Goal: Information Seeking & Learning: Learn about a topic

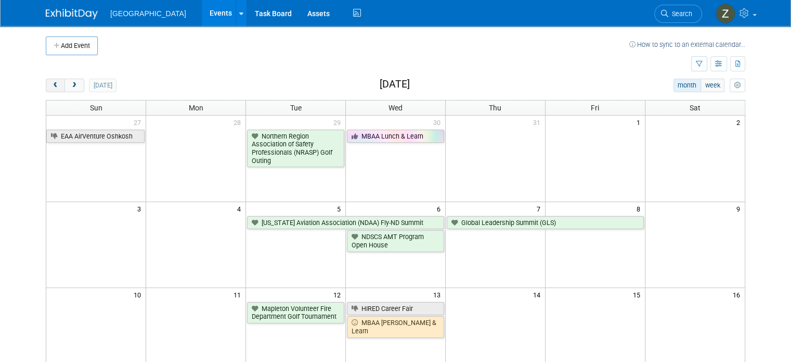
click at [52, 86] on button "prev" at bounding box center [55, 86] width 19 height 14
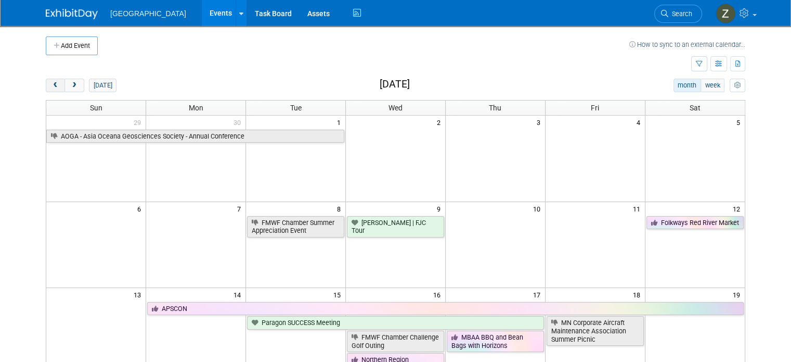
click at [52, 86] on button "prev" at bounding box center [55, 86] width 19 height 14
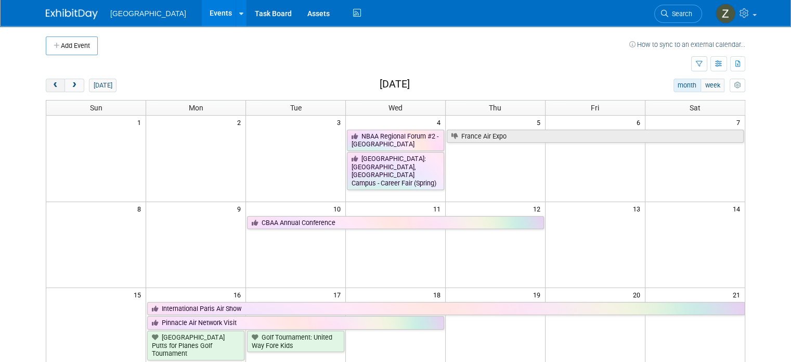
click at [52, 86] on button "prev" at bounding box center [55, 86] width 19 height 14
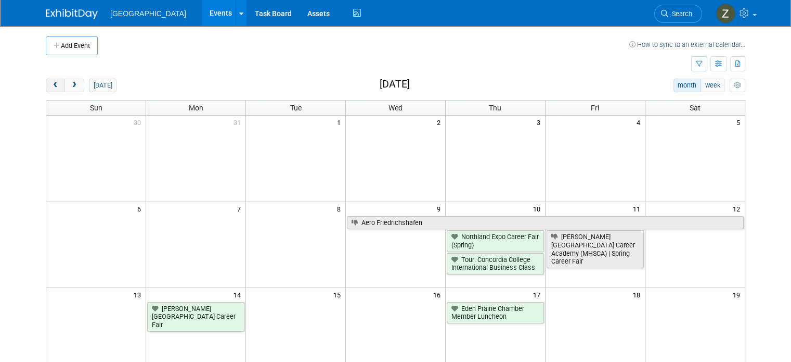
click at [52, 86] on button "prev" at bounding box center [55, 86] width 19 height 14
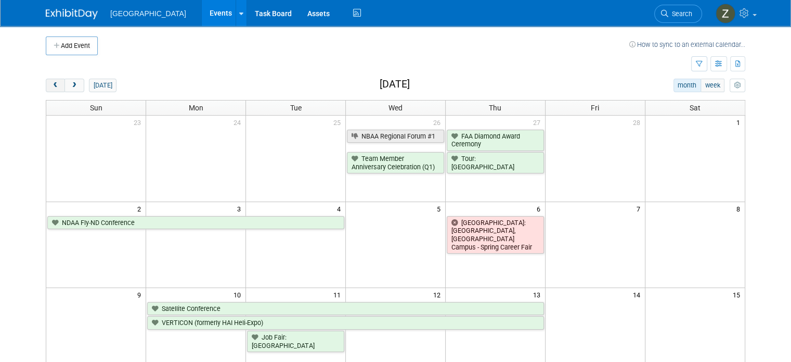
click at [52, 86] on button "prev" at bounding box center [55, 86] width 19 height 14
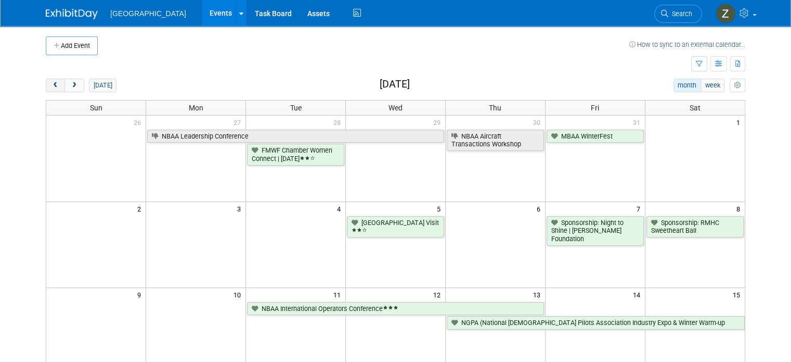
click at [52, 86] on button "prev" at bounding box center [55, 86] width 19 height 14
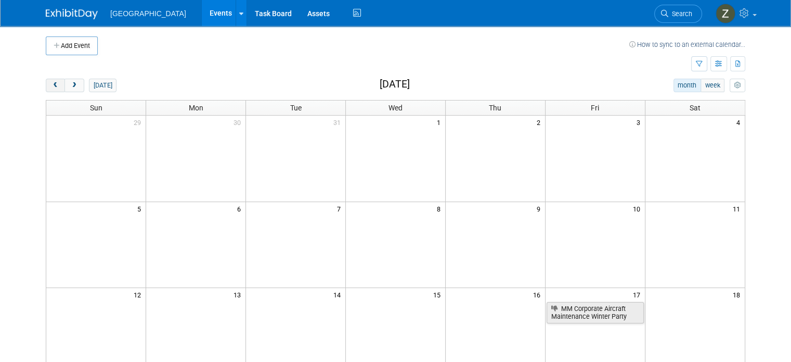
click at [52, 86] on button "prev" at bounding box center [55, 86] width 19 height 14
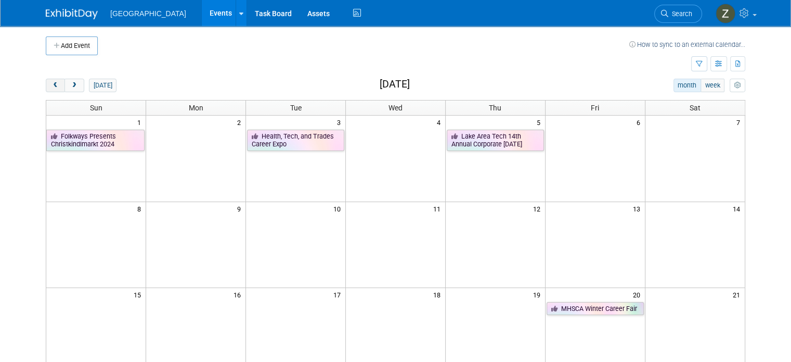
click at [52, 86] on button "prev" at bounding box center [55, 86] width 19 height 14
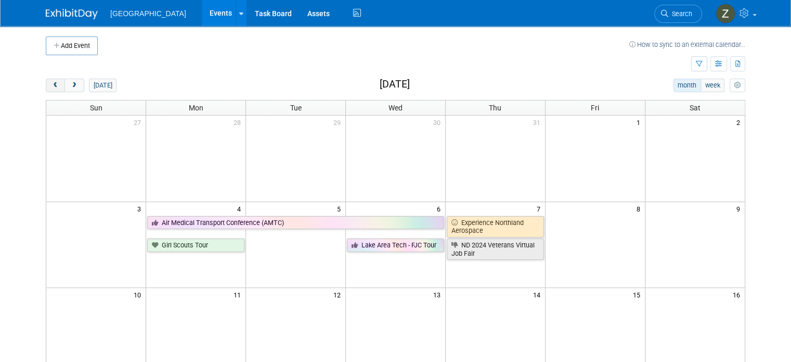
click at [52, 86] on button "prev" at bounding box center [55, 86] width 19 height 14
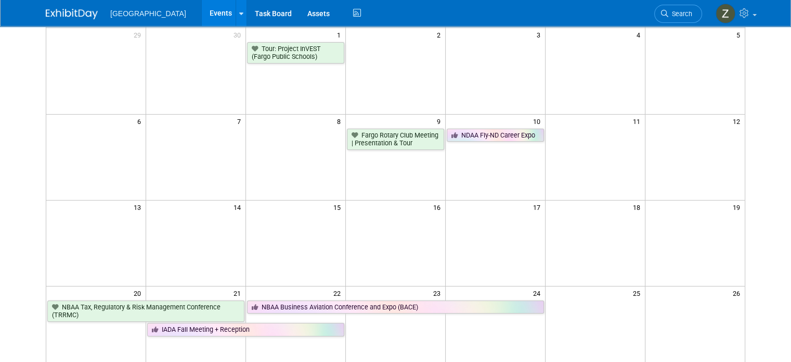
scroll to position [88, 0]
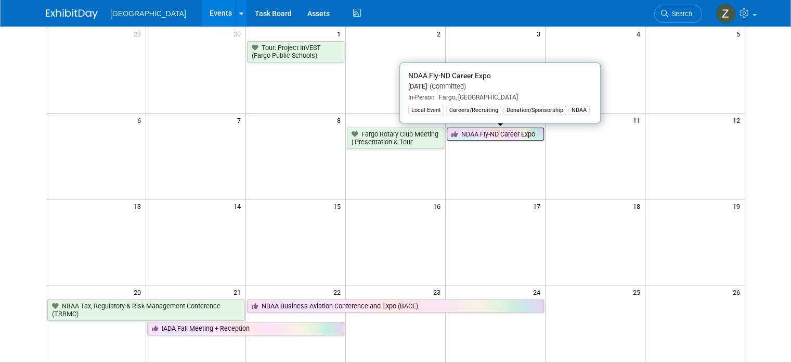
click at [521, 131] on link "NDAA Fly-ND Career Expo" at bounding box center [495, 134] width 97 height 14
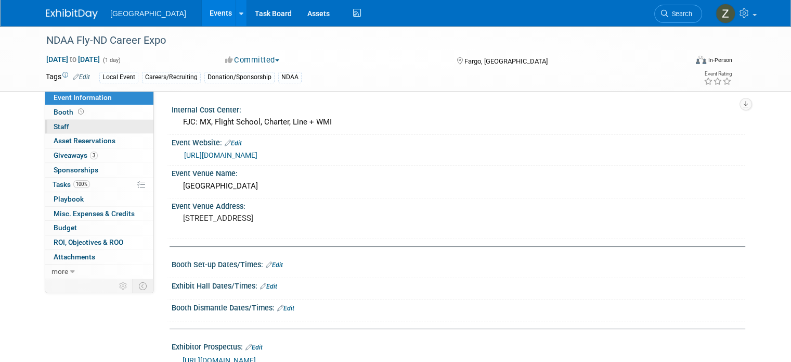
click at [111, 127] on link "0 Staff 0" at bounding box center [99, 127] width 108 height 14
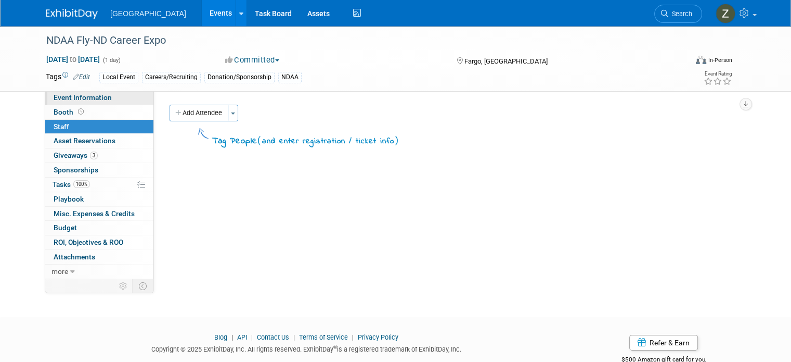
click at [110, 94] on link "Event Information" at bounding box center [99, 98] width 108 height 14
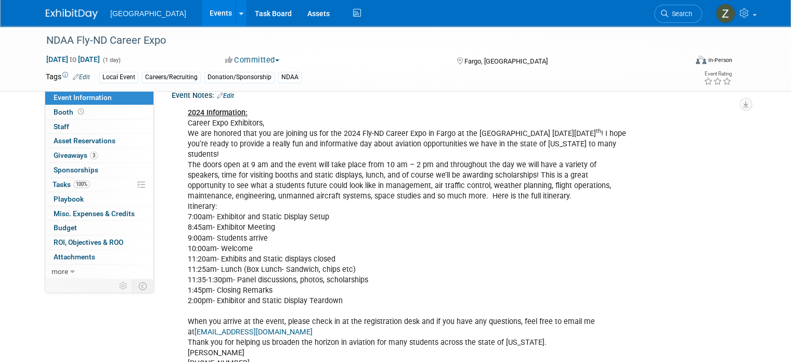
scroll to position [389, 0]
click at [96, 156] on link "3 Giveaways 3" at bounding box center [99, 155] width 108 height 14
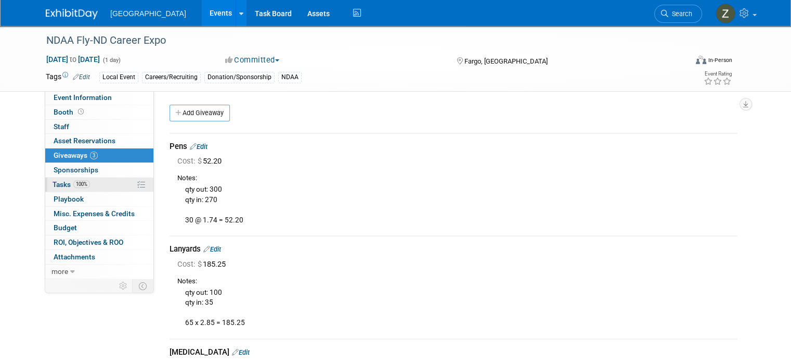
click at [86, 185] on link "100% Tasks 100%" at bounding box center [99, 184] width 108 height 14
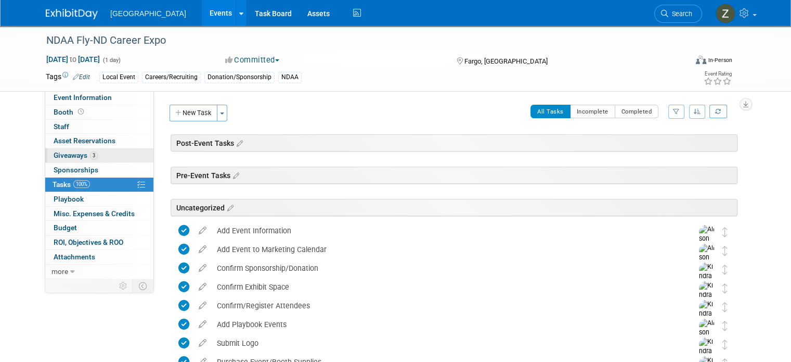
click at [105, 156] on link "3 Giveaways 3" at bounding box center [99, 155] width 108 height 14
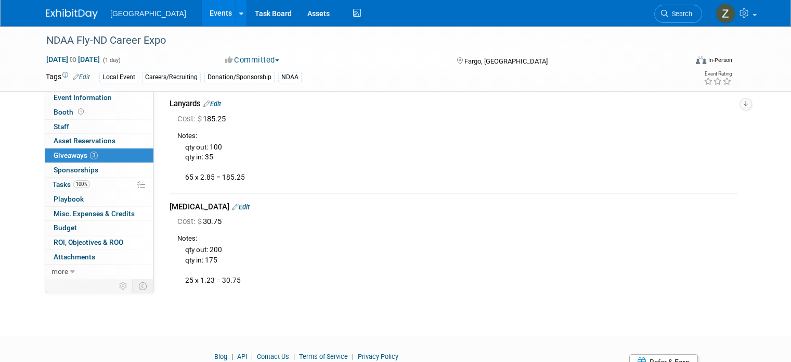
scroll to position [146, 0]
click at [118, 98] on link "Event Information" at bounding box center [99, 98] width 108 height 14
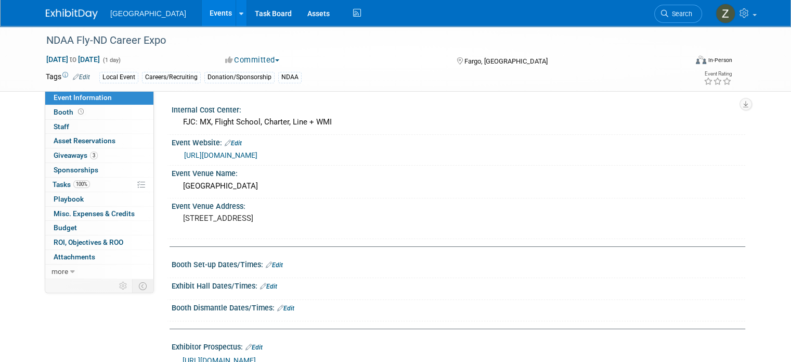
click at [202, 12] on link "Events" at bounding box center [221, 13] width 38 height 26
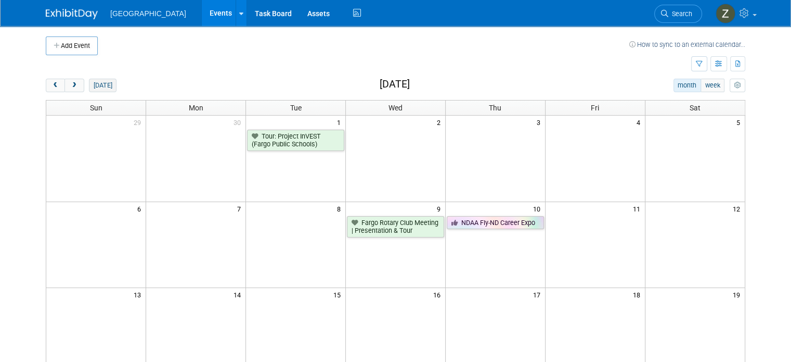
click at [90, 91] on button "[DATE]" at bounding box center [103, 86] width 28 height 14
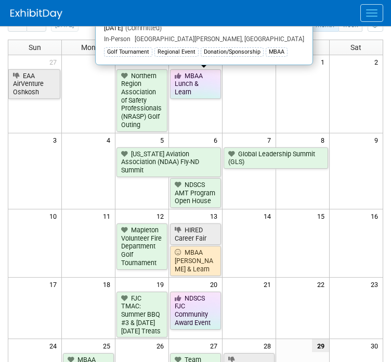
scroll to position [60, 0]
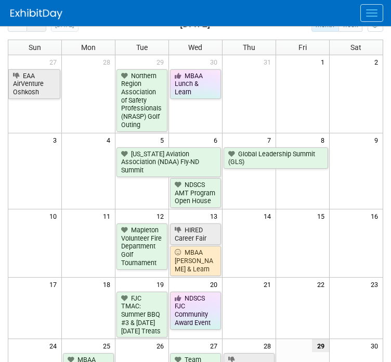
click at [41, 29] on button "next" at bounding box center [36, 25] width 19 height 14
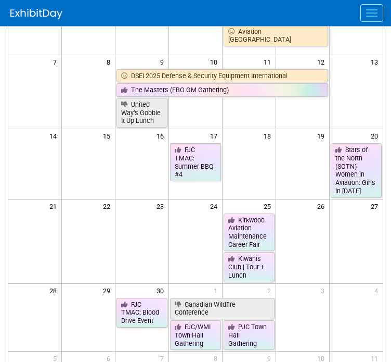
scroll to position [106, 0]
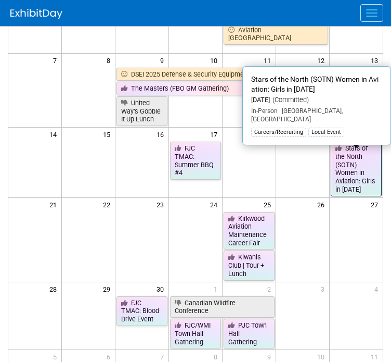
click at [362, 182] on link "Stars of the North (SOTN) Women in Aviation: Girls in Aviation Day" at bounding box center [356, 169] width 51 height 54
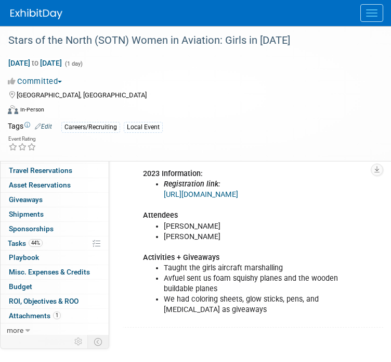
scroll to position [564, 0]
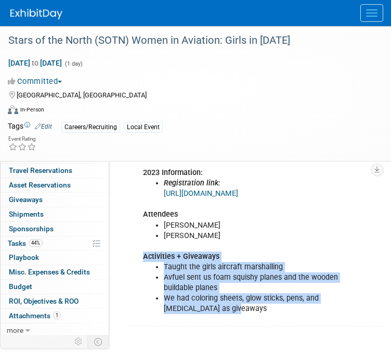
drag, startPoint x: 245, startPoint y: 338, endPoint x: 135, endPoint y: 279, distance: 124.8
click at [135, 279] on div "2025 Information: Registered 2 attendees for a table. 2024 Information: Point o…" at bounding box center [254, 199] width 244 height 246
copy div "Activities + Giveaways Taught the girls aircraft marshalling Avfuel sent us foa…"
click at [21, 10] on img at bounding box center [36, 14] width 52 height 10
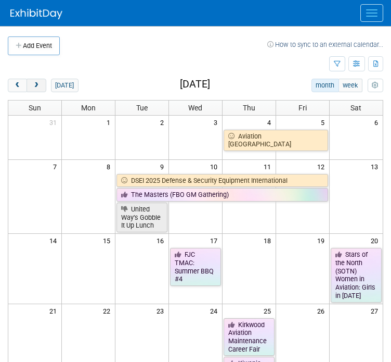
click at [36, 85] on span "next" at bounding box center [36, 85] width 8 height 7
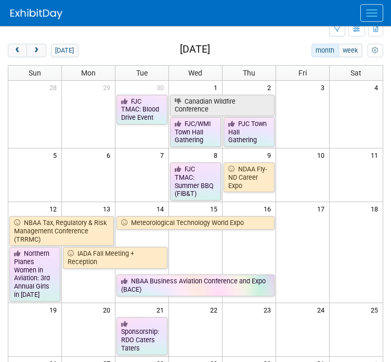
scroll to position [35, 0]
click at [19, 51] on span "prev" at bounding box center [18, 50] width 8 height 7
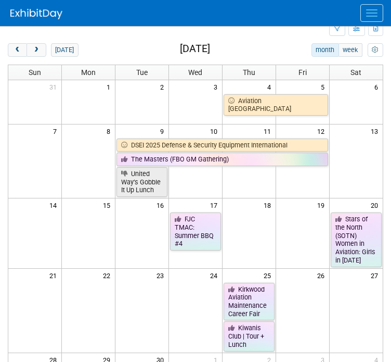
scroll to position [130, 0]
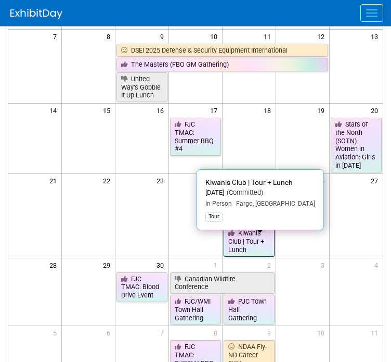
click at [245, 248] on link "Kiwanis Club | Tour + Lunch" at bounding box center [249, 241] width 51 height 30
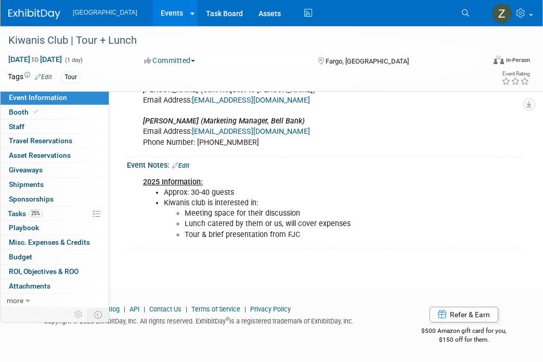
scroll to position [366, 0]
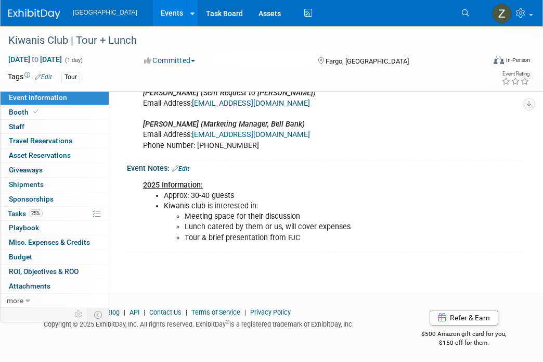
click at [163, 10] on link "Events" at bounding box center [172, 13] width 38 height 26
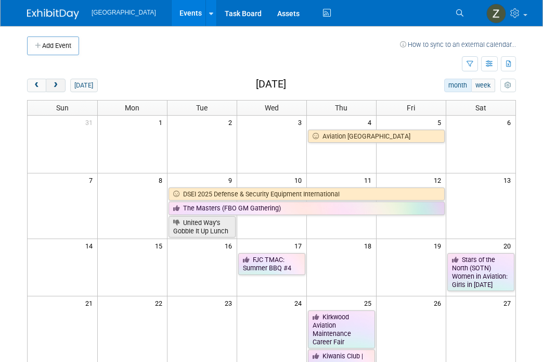
click at [62, 88] on button "next" at bounding box center [55, 86] width 19 height 14
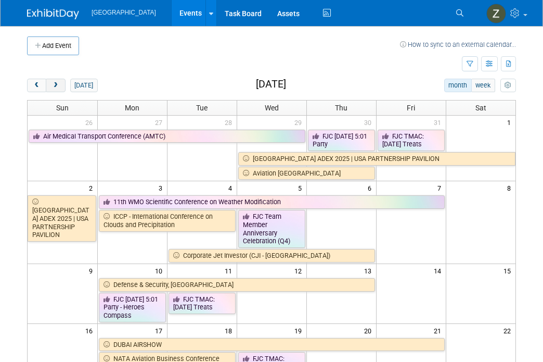
click at [62, 89] on button "next" at bounding box center [55, 86] width 19 height 14
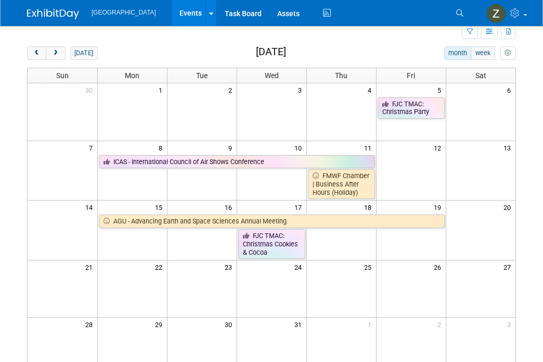
scroll to position [31, 0]
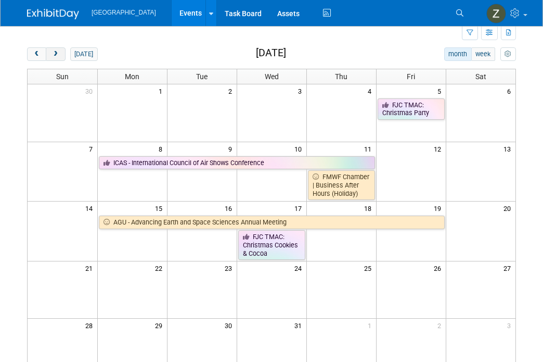
drag, startPoint x: 221, startPoint y: 236, endPoint x: 54, endPoint y: 52, distance: 248.7
click at [54, 52] on div "[DATE] month week [DATE] Sun Mon Tue Wed Thu Fri Sat 30 1 2 3 4 5 6 FJC TMAC: C…" at bounding box center [271, 241] width 489 height 388
click at [32, 48] on button "prev" at bounding box center [36, 54] width 19 height 14
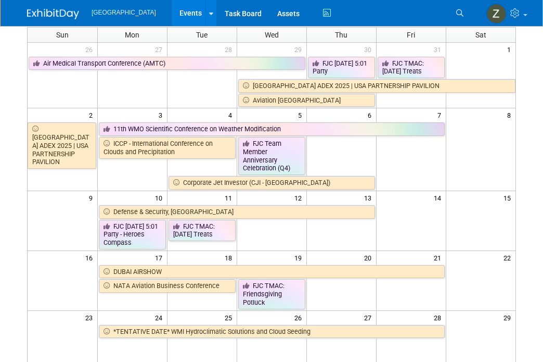
scroll to position [47, 0]
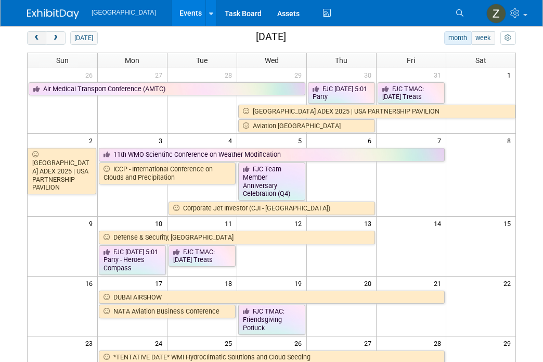
click at [39, 44] on button "prev" at bounding box center [36, 38] width 19 height 14
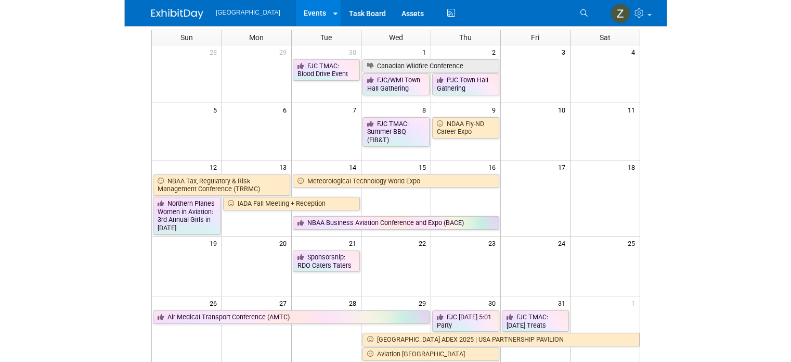
scroll to position [0, 0]
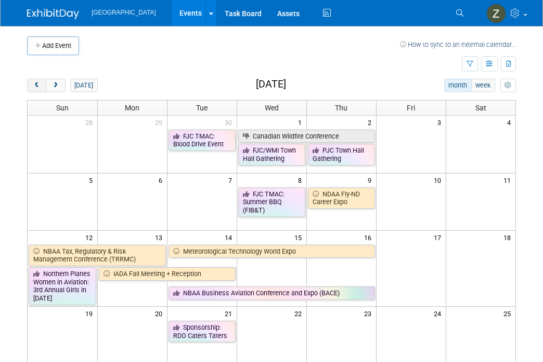
click at [42, 82] on button "prev" at bounding box center [36, 86] width 19 height 14
